Goal: Task Accomplishment & Management: Manage account settings

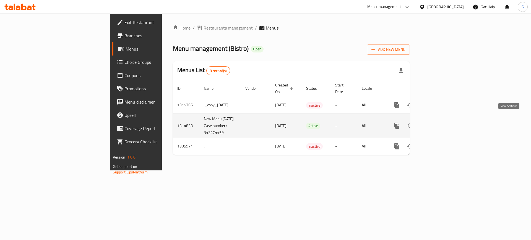
click at [440, 122] on icon "enhanced table" at bounding box center [436, 125] width 7 height 7
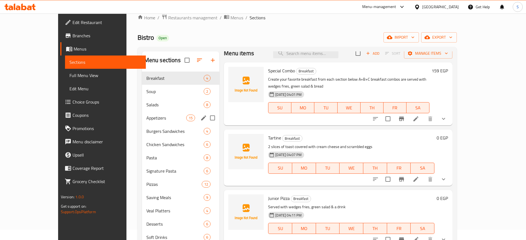
scroll to position [10, 0]
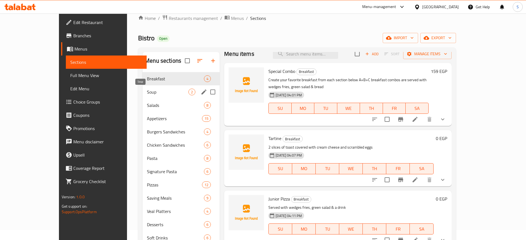
click at [151, 94] on span "Soup" at bounding box center [167, 92] width 41 height 7
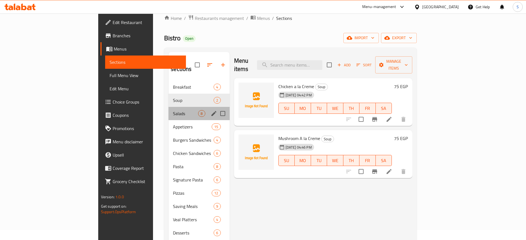
click at [168, 107] on div "Salads 8" at bounding box center [198, 113] width 61 height 13
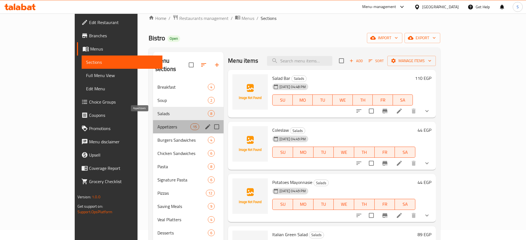
click at [157, 124] on span "Appetizers" at bounding box center [173, 127] width 33 height 7
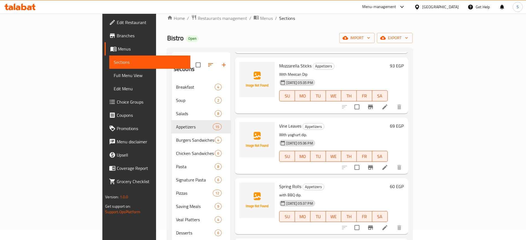
scroll to position [633, 0]
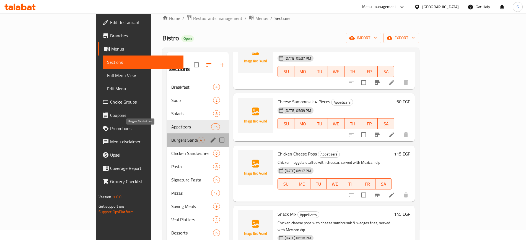
click at [171, 137] on span "Burgers Sandwiches" at bounding box center [184, 140] width 26 height 7
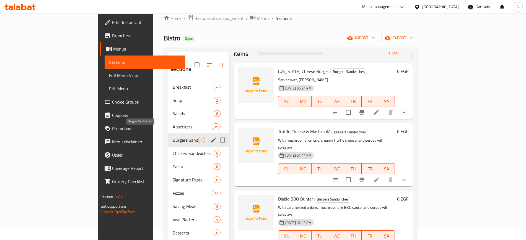
scroll to position [77, 0]
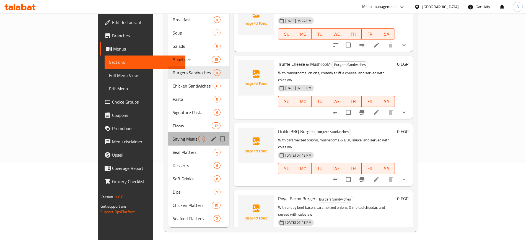
click at [168, 135] on div "Saving Meals 9" at bounding box center [198, 138] width 61 height 13
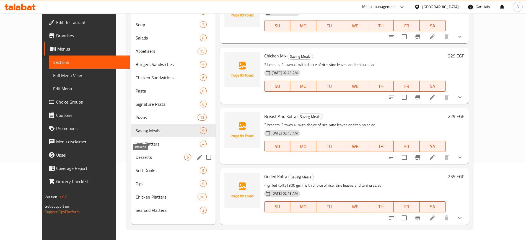
click at [135, 160] on span "Desserts" at bounding box center [159, 157] width 49 height 7
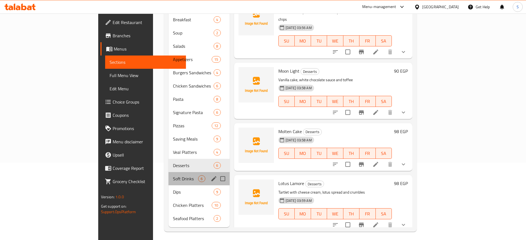
click at [168, 176] on div "Soft Drinks 6" at bounding box center [198, 178] width 61 height 13
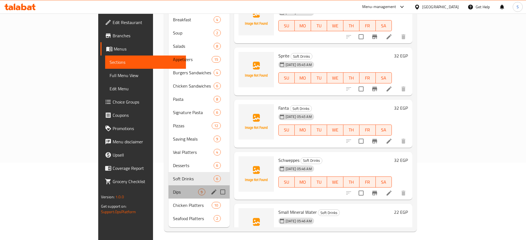
click at [168, 190] on div "Dips 9" at bounding box center [198, 192] width 61 height 13
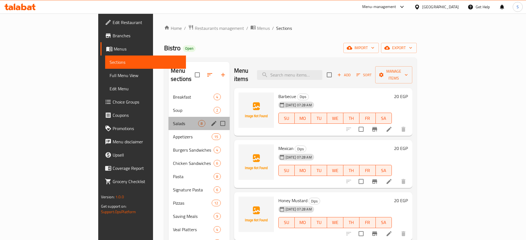
click at [168, 117] on div "Salads 8" at bounding box center [198, 123] width 61 height 13
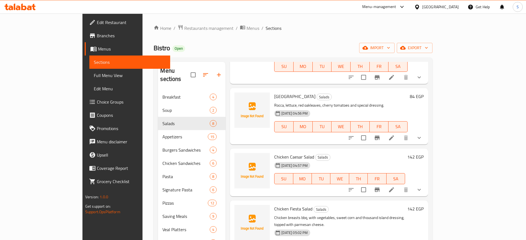
scroll to position [77, 0]
